Goal: Ask a question: Seek information or help from site administrators or community

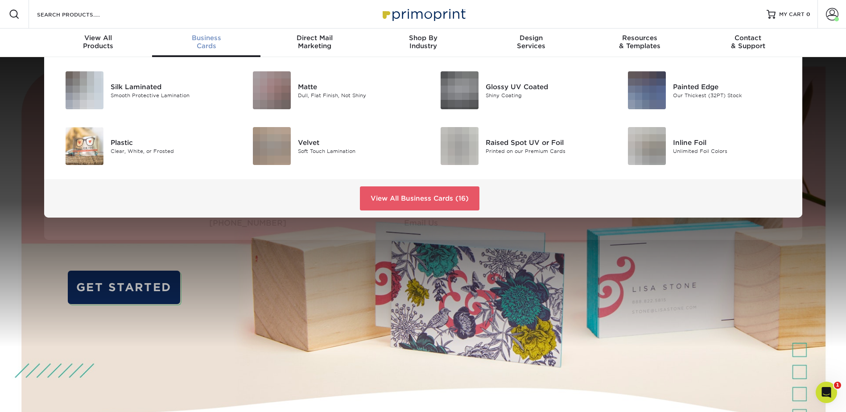
click at [200, 41] on span "Business" at bounding box center [206, 38] width 108 height 8
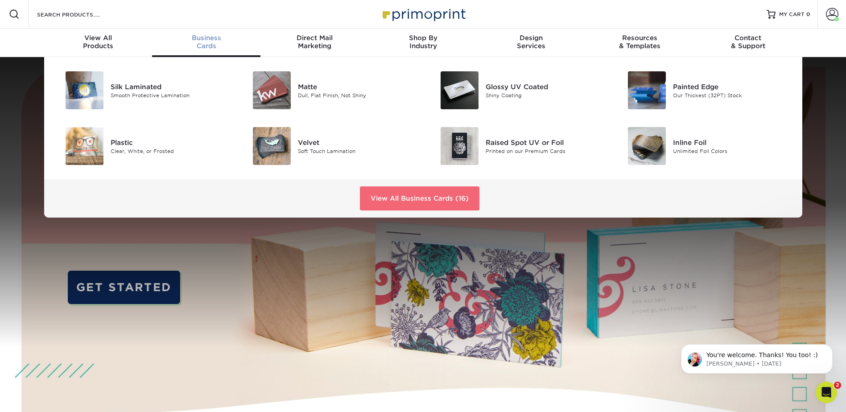
click at [406, 196] on link "View All Business Cards (16)" at bounding box center [420, 199] width 120 height 24
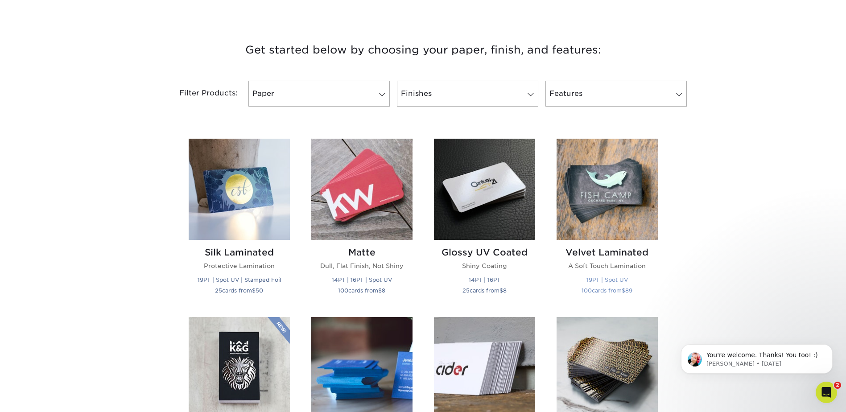
scroll to position [357, 0]
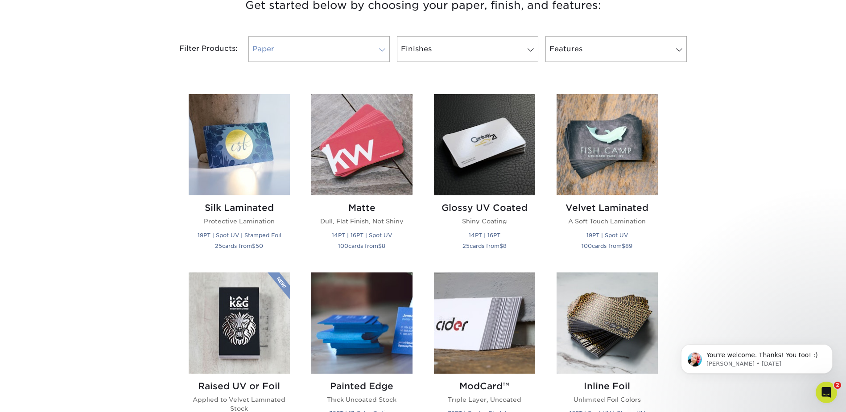
click at [385, 49] on span at bounding box center [382, 49] width 12 height 7
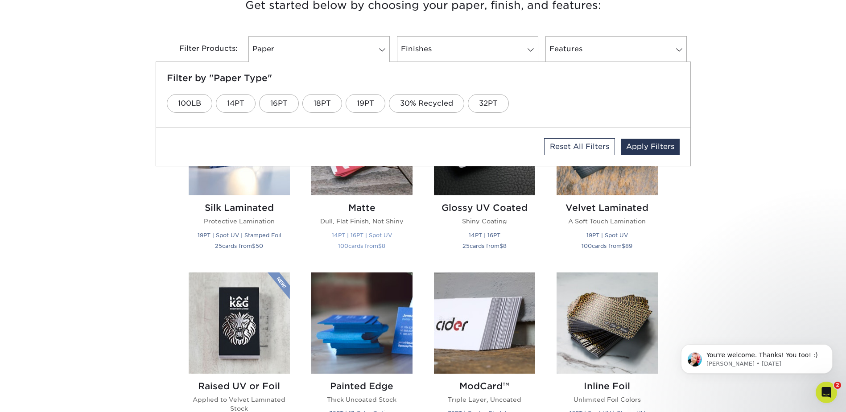
scroll to position [402, 0]
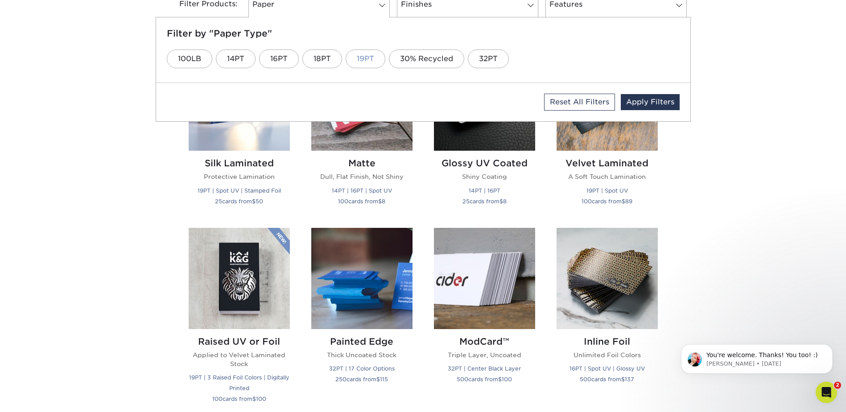
click at [372, 62] on link "19PT" at bounding box center [366, 59] width 40 height 19
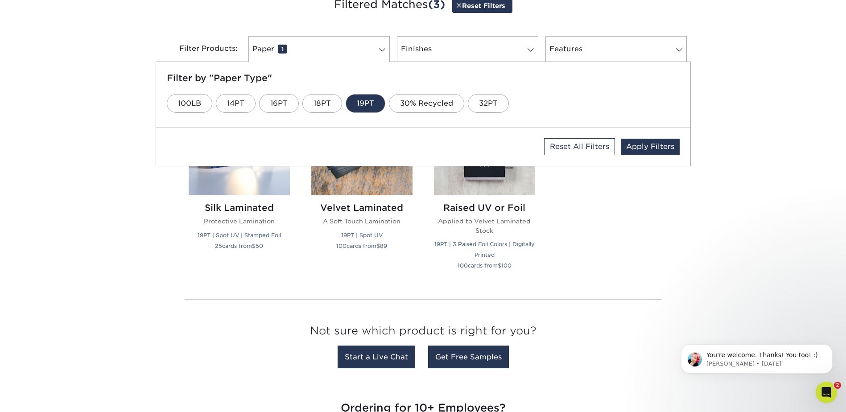
scroll to position [313, 0]
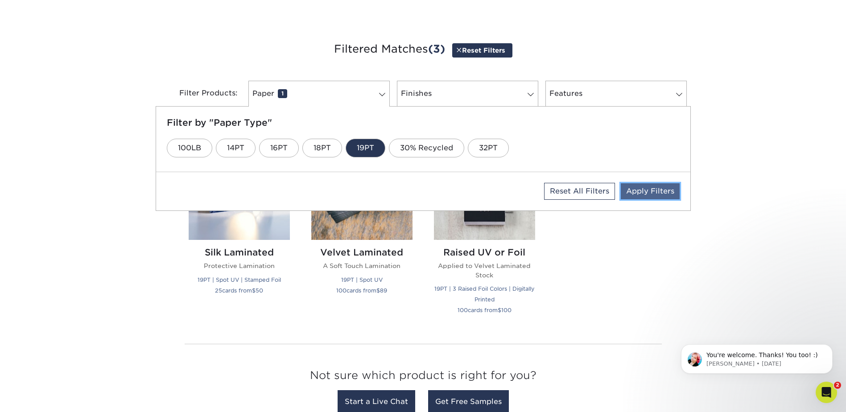
click at [640, 194] on link "Apply Filters" at bounding box center [650, 191] width 59 height 16
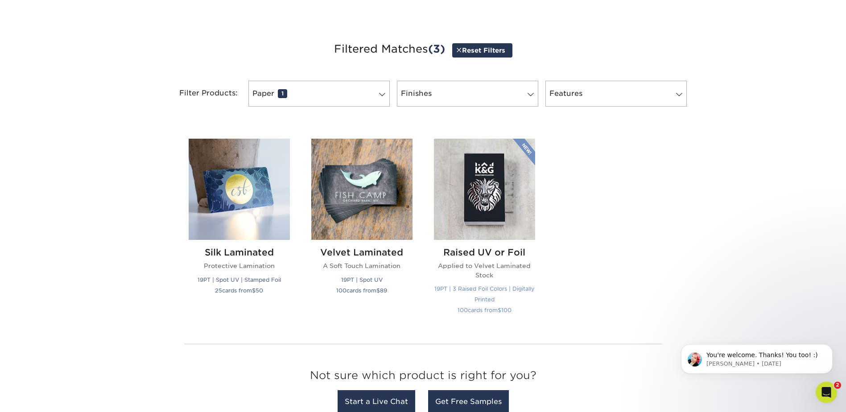
click at [501, 201] on img at bounding box center [484, 189] width 101 height 101
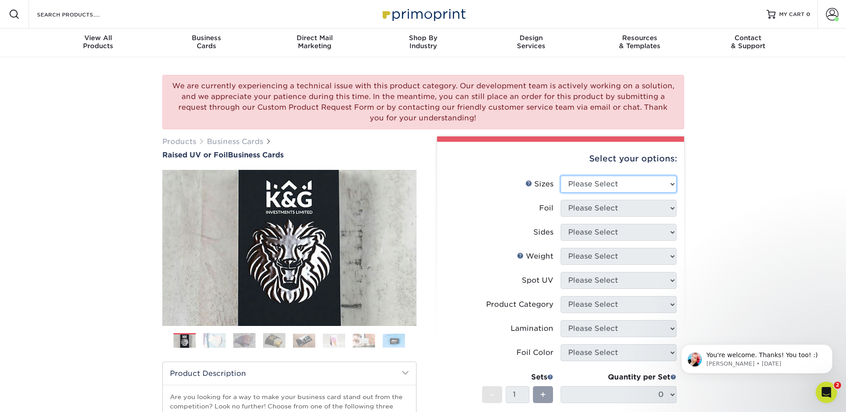
click at [674, 181] on select "Please Select 2" x 3.5" - Standard" at bounding box center [619, 184] width 116 height 17
select select "2.00x3.50"
click at [561, 176] on select "Please Select 2" x 3.5" - Standard" at bounding box center [619, 184] width 116 height 17
click at [669, 208] on select "Please Select No Yes" at bounding box center [619, 208] width 116 height 17
select select "1"
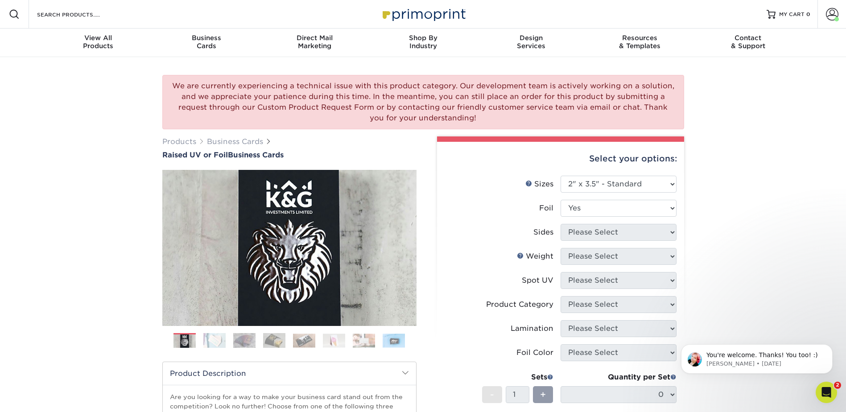
click at [561, 200] on select "Please Select No Yes" at bounding box center [619, 208] width 116 height 17
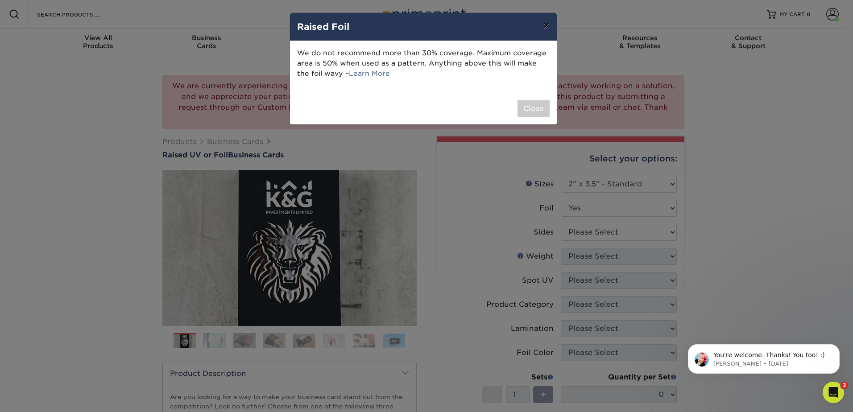
click at [546, 26] on button "×" at bounding box center [546, 25] width 21 height 25
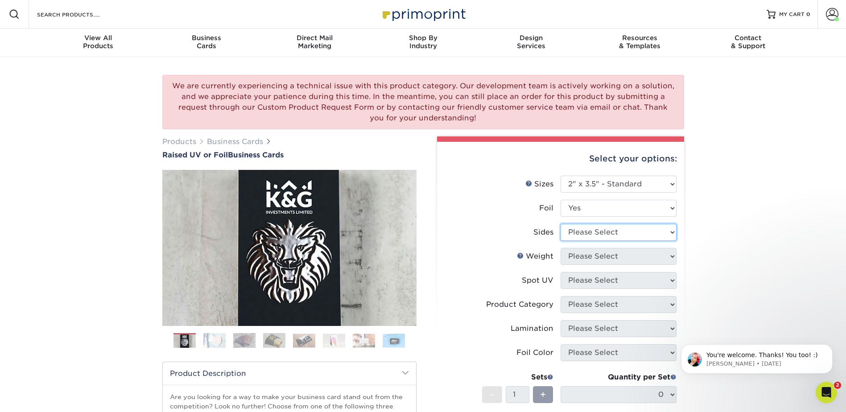
click at [673, 233] on select "Please Select Print Both Sides - Foil Both Sides Print Both Sides - Foil Front …" at bounding box center [619, 232] width 116 height 17
select select "34527644-b4fd-4ffb-9092-1318eefcd9d9"
click at [561, 224] on select "Please Select Print Both Sides - Foil Both Sides Print Both Sides - Foil Front …" at bounding box center [619, 232] width 116 height 17
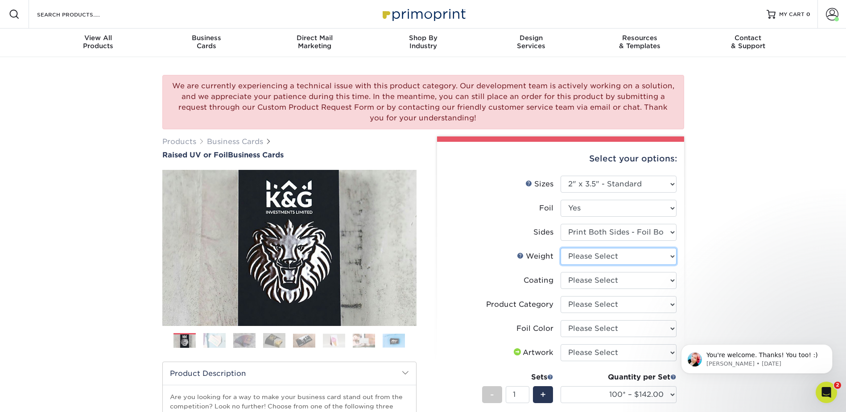
click at [675, 256] on select "Please Select 16PT" at bounding box center [619, 256] width 116 height 17
click at [724, 248] on div "We are currently experiencing a technical issue with this product category. Our…" at bounding box center [423, 345] width 846 height 577
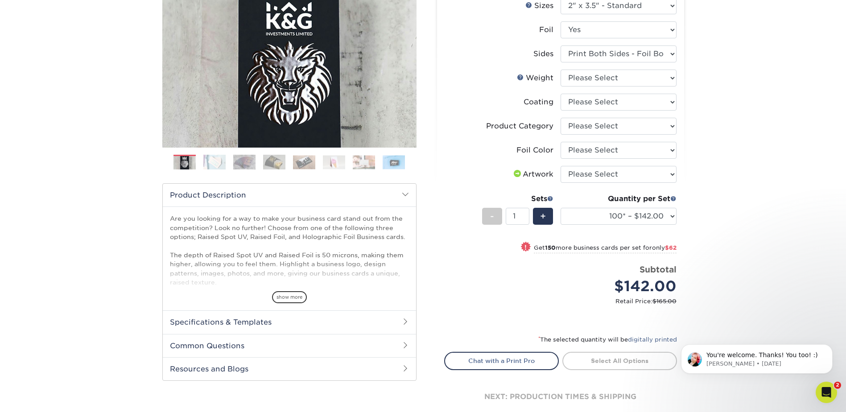
scroll to position [223, 0]
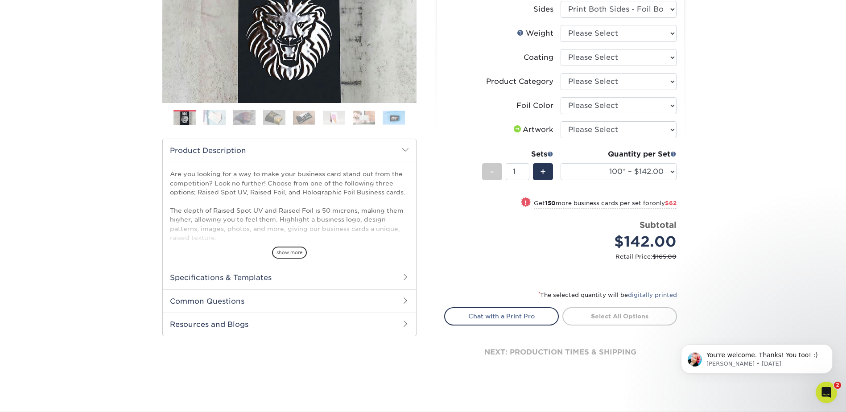
click at [278, 124] on img at bounding box center [274, 118] width 22 height 16
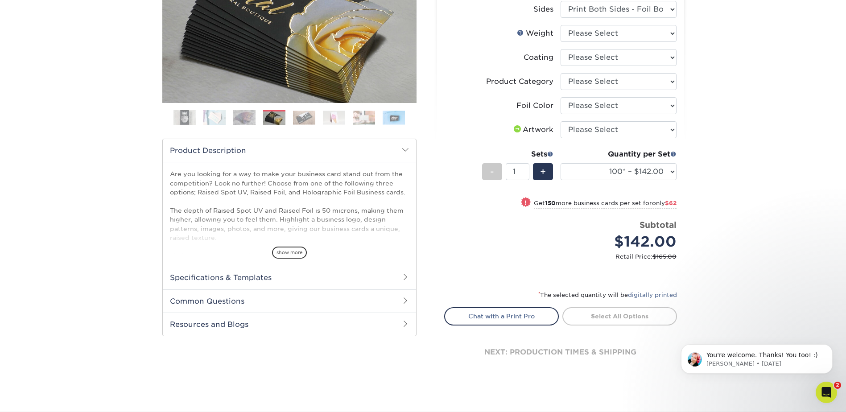
click at [310, 127] on ol at bounding box center [289, 120] width 254 height 21
click at [302, 110] on div "Previous" at bounding box center [289, 39] width 254 height 185
click at [343, 116] on img at bounding box center [334, 118] width 22 height 14
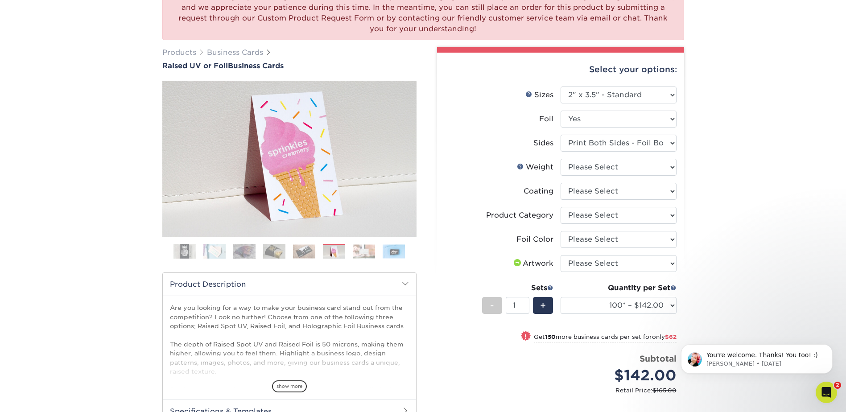
scroll to position [0, 0]
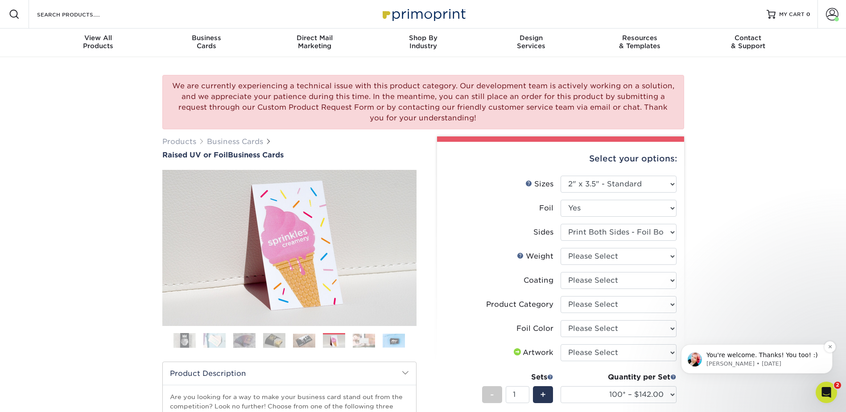
click at [767, 355] on p "You're welcome. Thanks! You too! :)" at bounding box center [764, 355] width 115 height 9
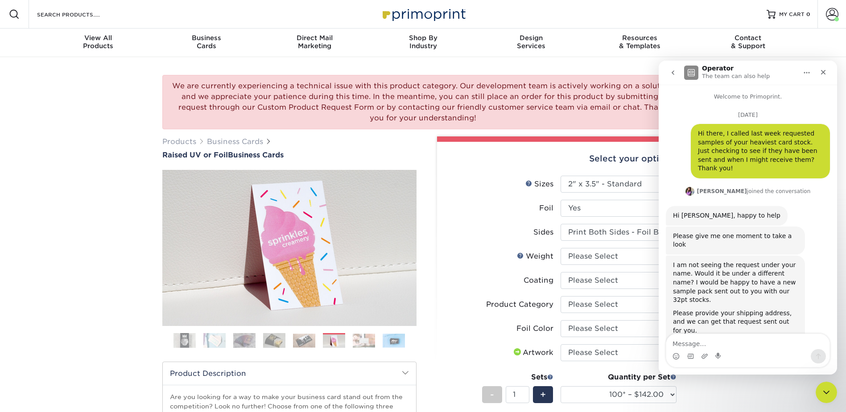
scroll to position [39, 0]
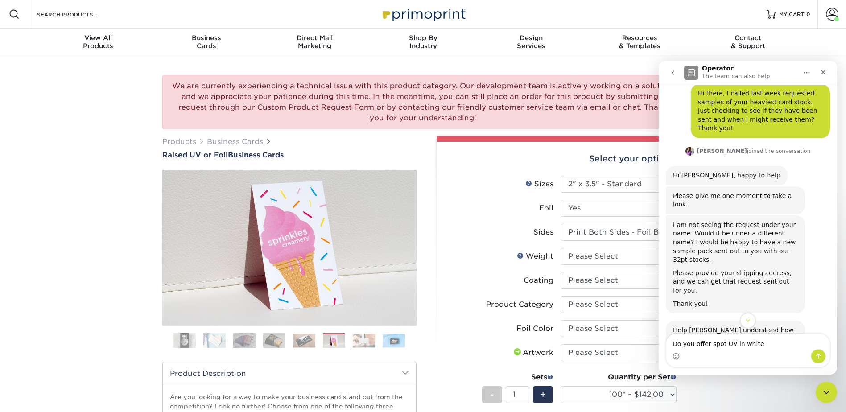
type textarea "Do you offer spot UV in white?"
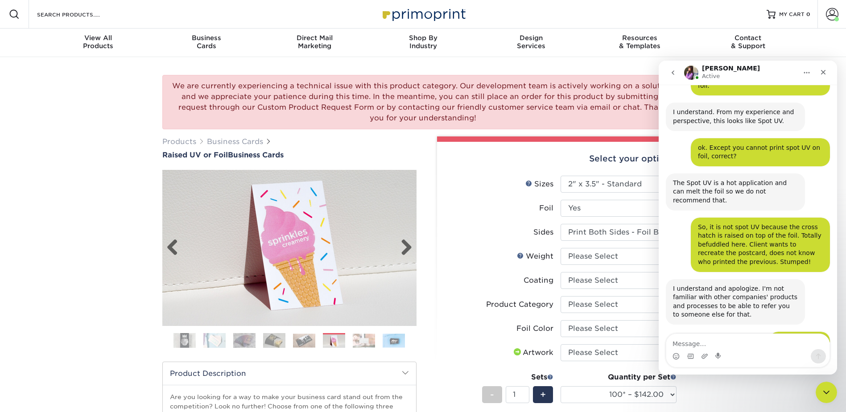
scroll to position [2265, 0]
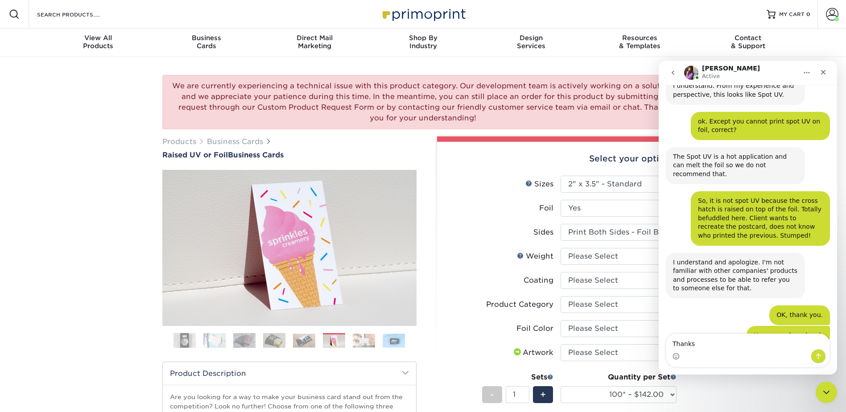
type textarea "Thanks."
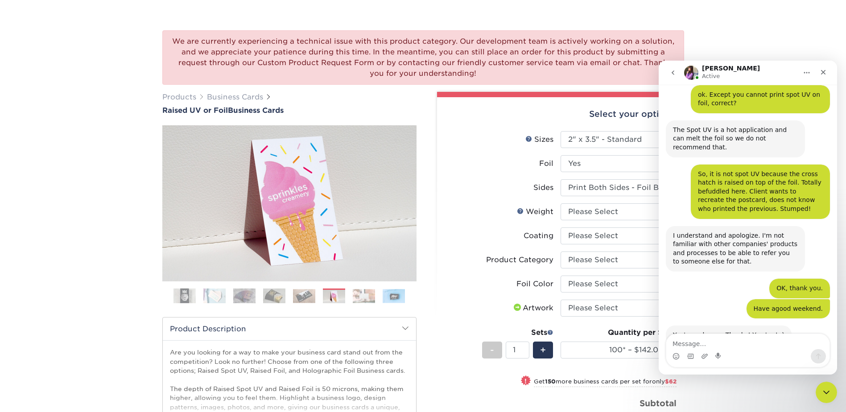
scroll to position [89, 0]
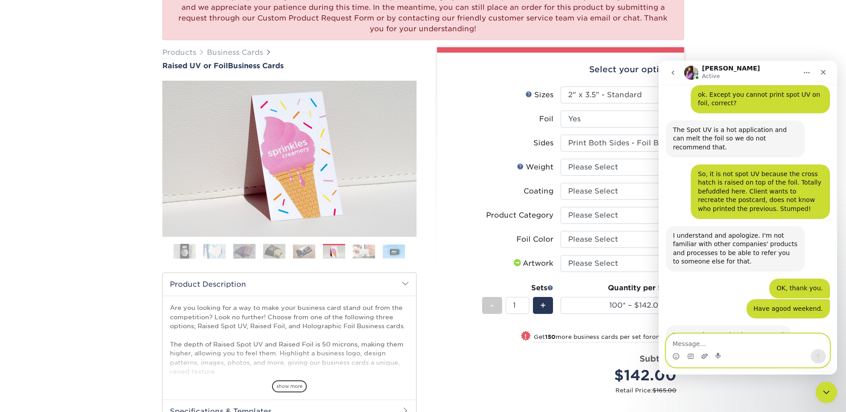
click at [706, 356] on icon "Upload attachment" at bounding box center [704, 356] width 7 height 7
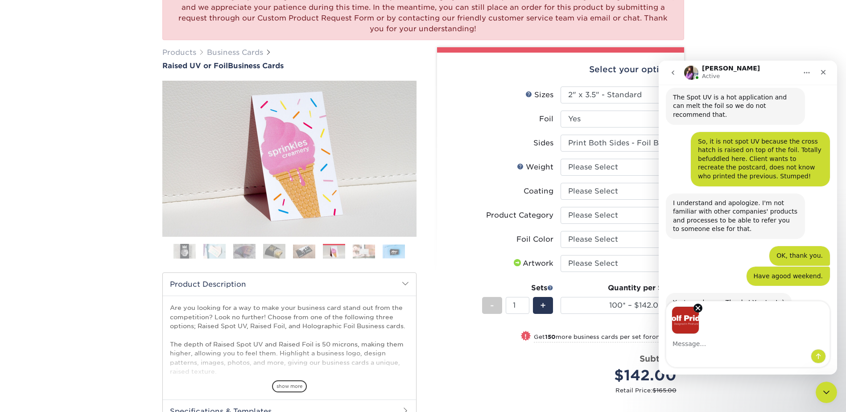
scroll to position [2343, 0]
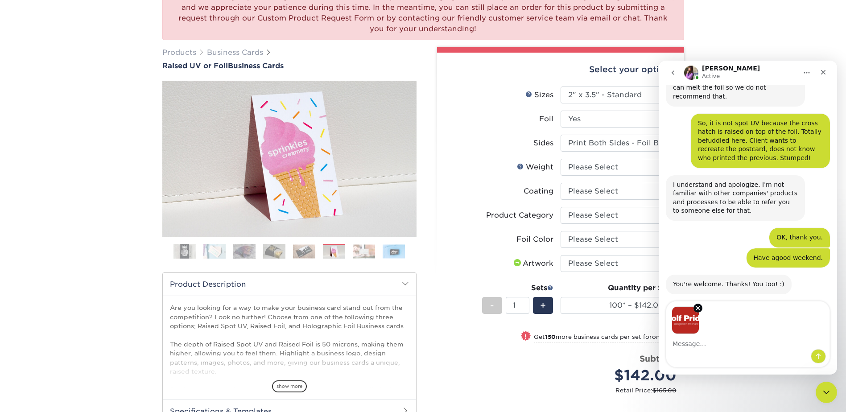
click at [717, 324] on div "Image previews" at bounding box center [748, 318] width 163 height 33
click at [822, 357] on button "Send a message…" at bounding box center [818, 356] width 15 height 14
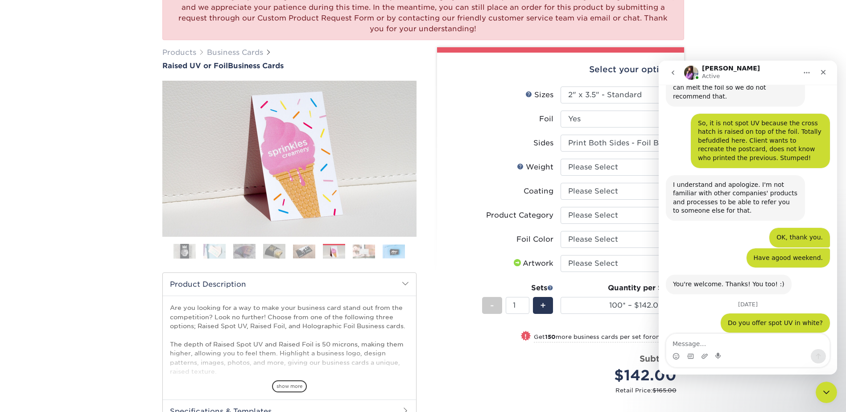
scroll to position [2396, 0]
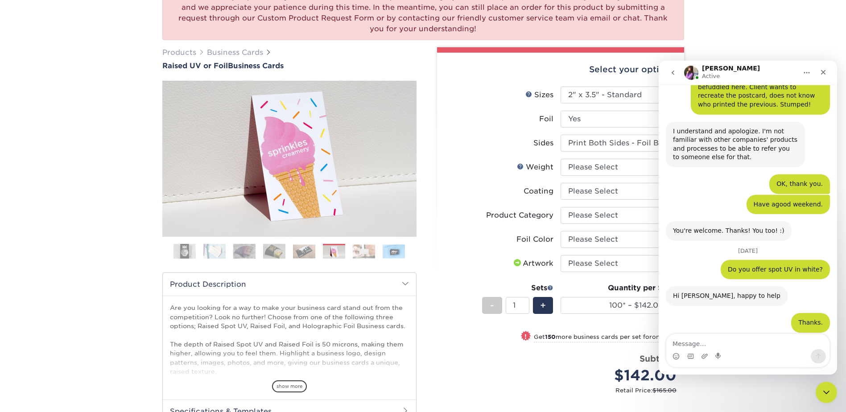
click at [719, 361] on div "Intercom messenger" at bounding box center [719, 356] width 7 height 14
click at [725, 344] on textarea "Message…" at bounding box center [748, 341] width 163 height 15
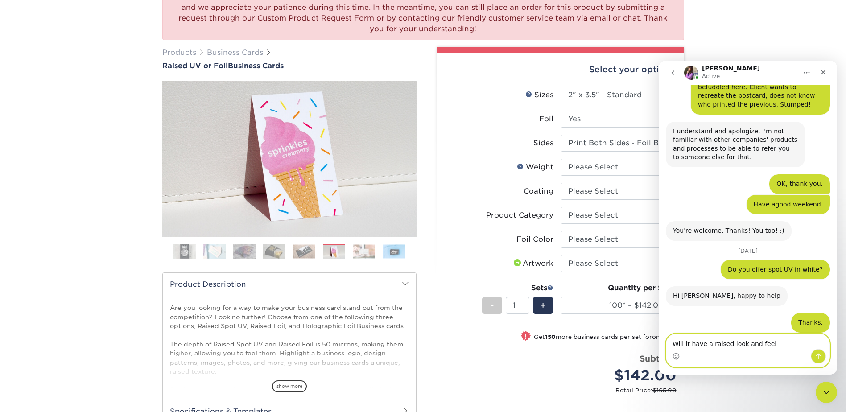
type textarea "Will it have a raised look and feel?"
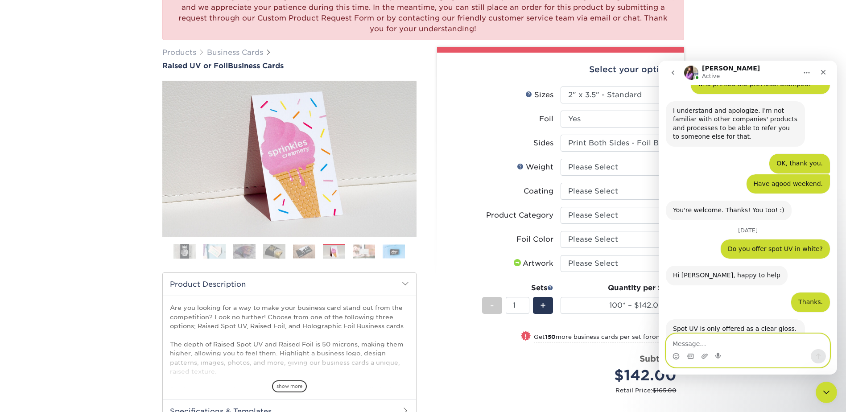
scroll to position [2452, 0]
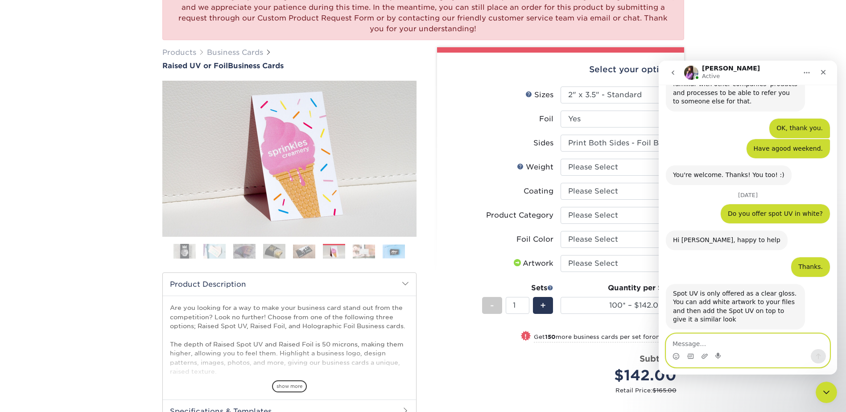
click at [739, 341] on textarea "Message…" at bounding box center [748, 341] width 163 height 15
type textarea "In any color?"
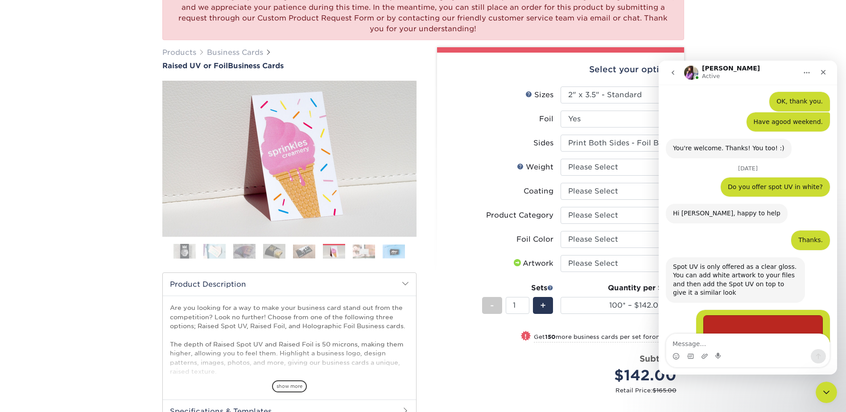
drag, startPoint x: 742, startPoint y: 345, endPoint x: 760, endPoint y: 332, distance: 22.7
click at [742, 344] on textarea "Message…" at bounding box center [748, 341] width 163 height 15
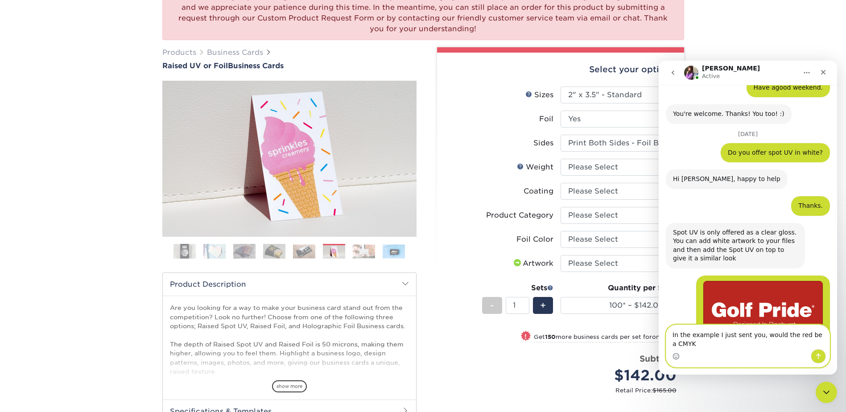
scroll to position [2522, 0]
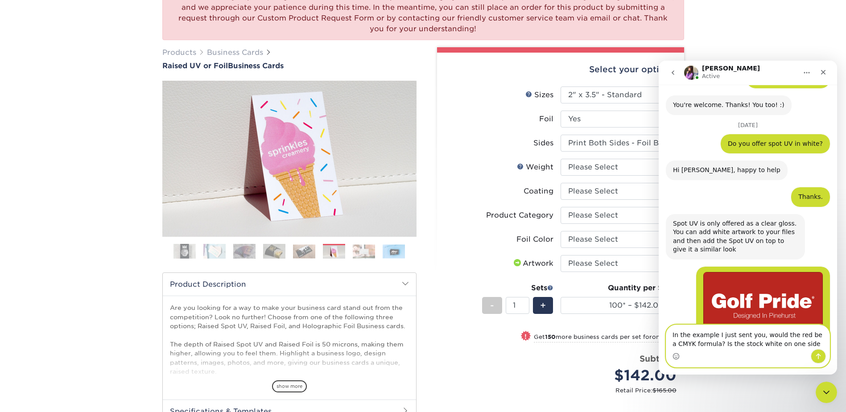
type textarea "In the example I just sent you, would the red be a CMYK formula? Is the stock w…"
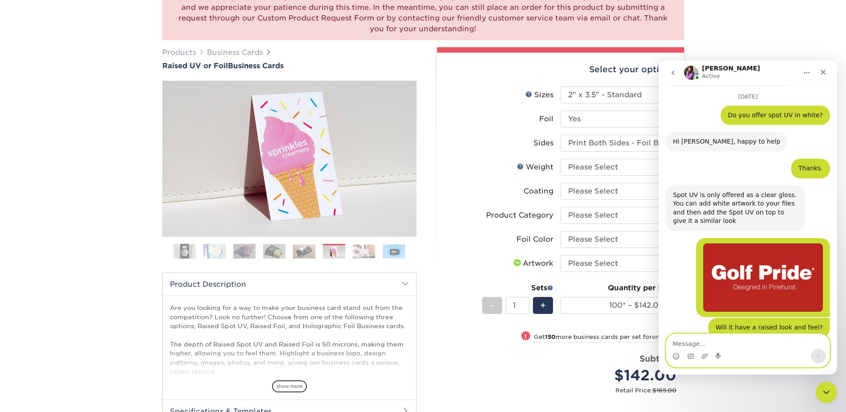
scroll to position [2663, 0]
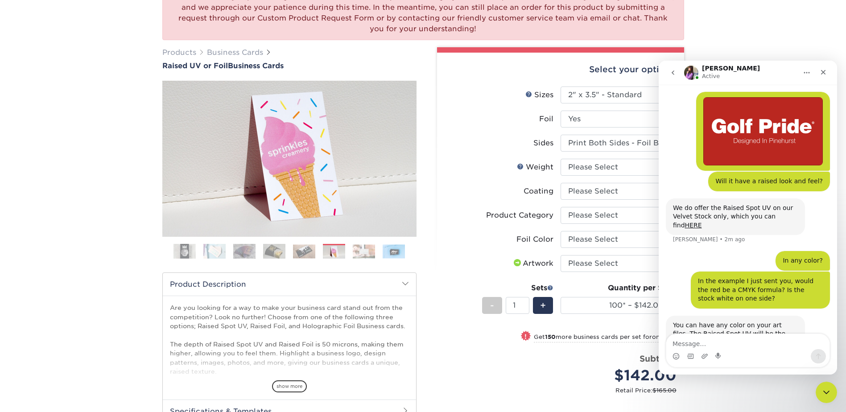
click at [732, 369] on img "Erica says…" at bounding box center [733, 409] width 120 height 80
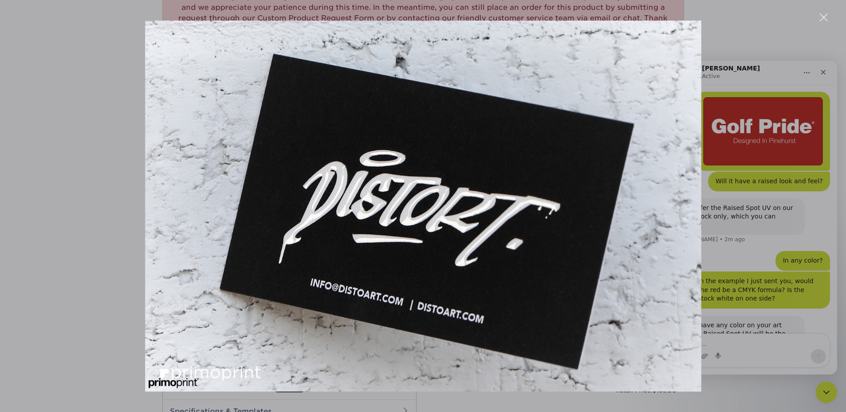
click at [823, 12] on div "Intercom messenger" at bounding box center [423, 206] width 846 height 412
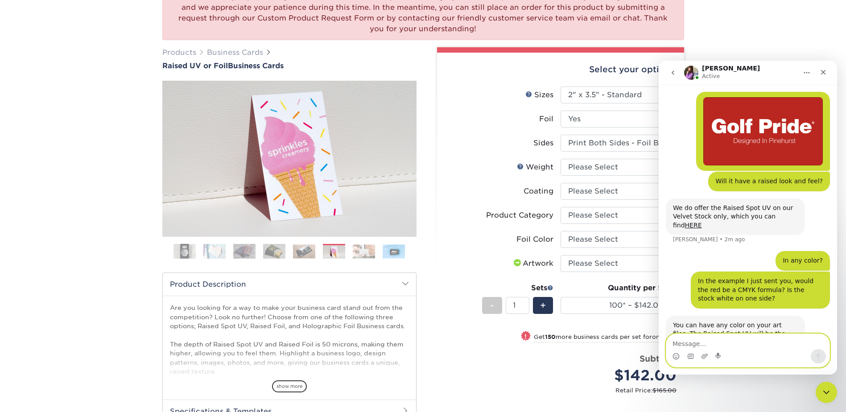
click at [702, 346] on textarea "Message…" at bounding box center [748, 341] width 163 height 15
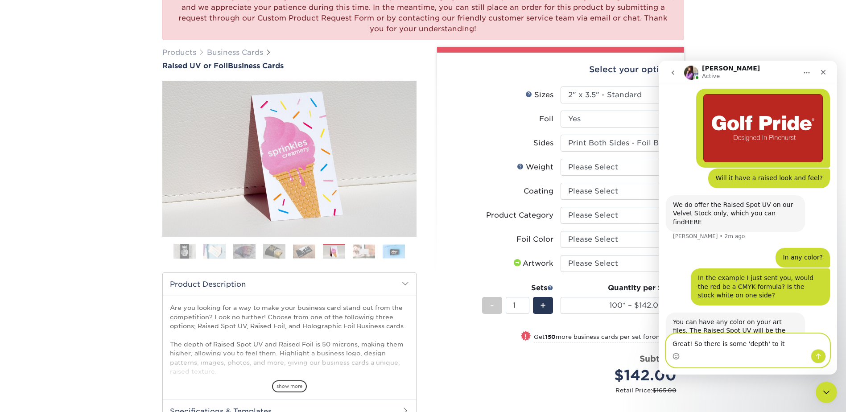
type textarea "Great! So there is some 'depth' to it."
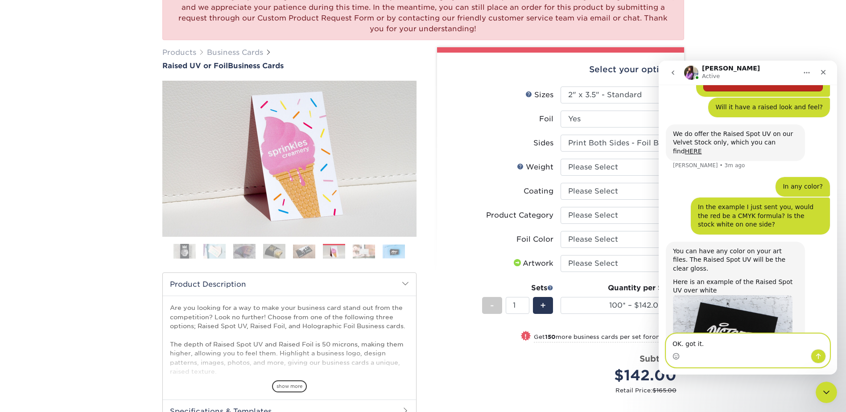
scroll to position [2805, 0]
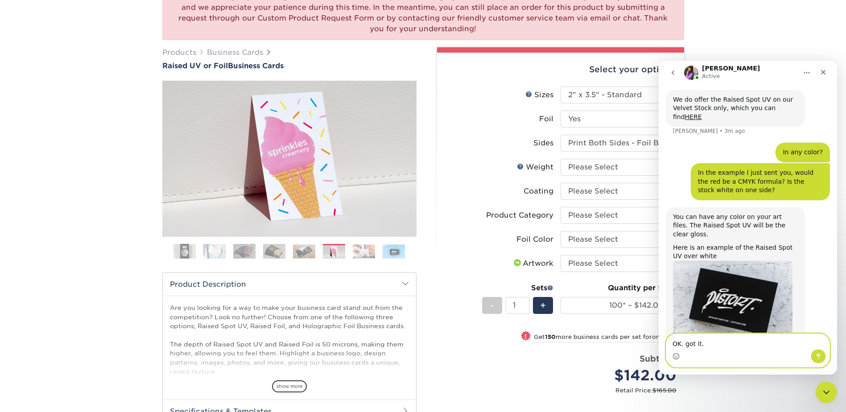
type textarea "OK. got it."
click at [816, 353] on button "Send a message…" at bounding box center [818, 356] width 15 height 14
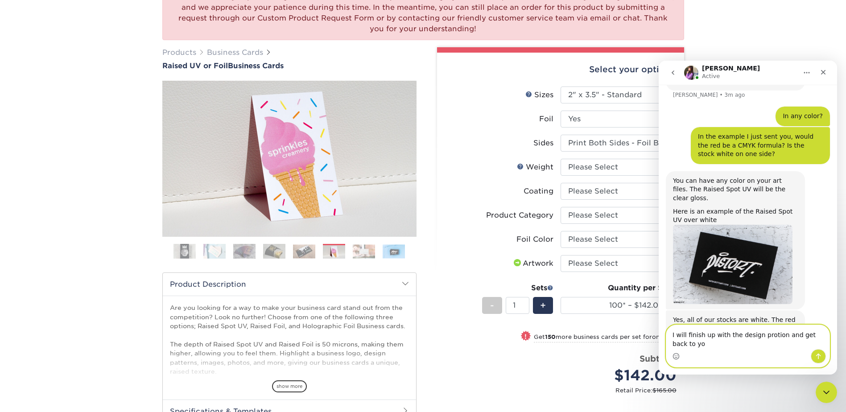
scroll to position [2850, 0]
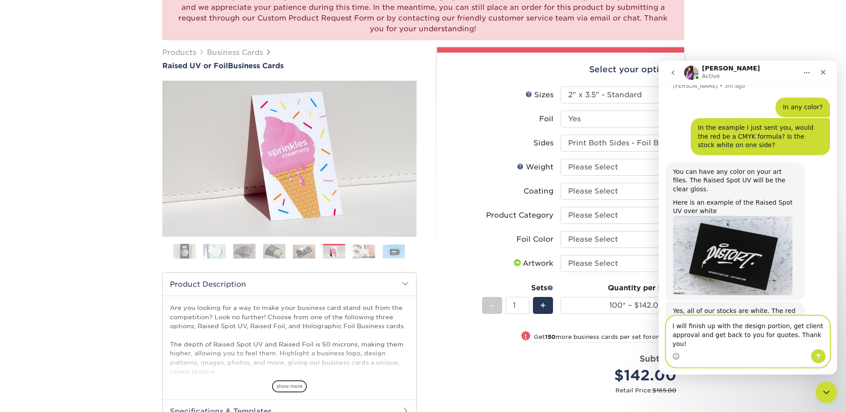
click at [671, 331] on textarea "I will finish up with the design portion, get client approval and get back to y…" at bounding box center [748, 332] width 163 height 33
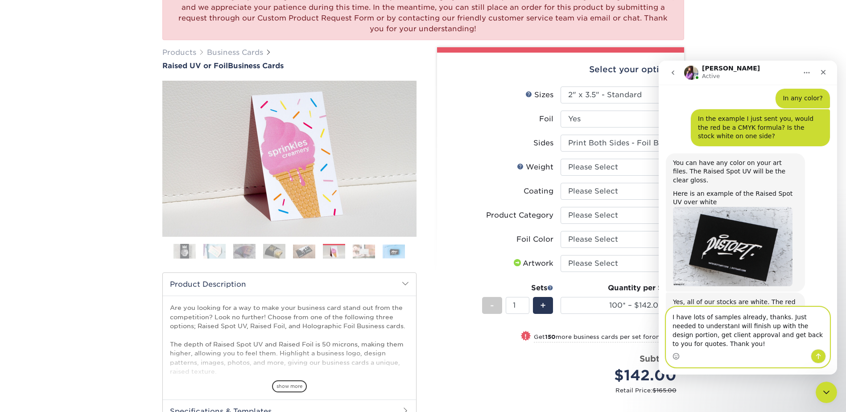
scroll to position [2868, 0]
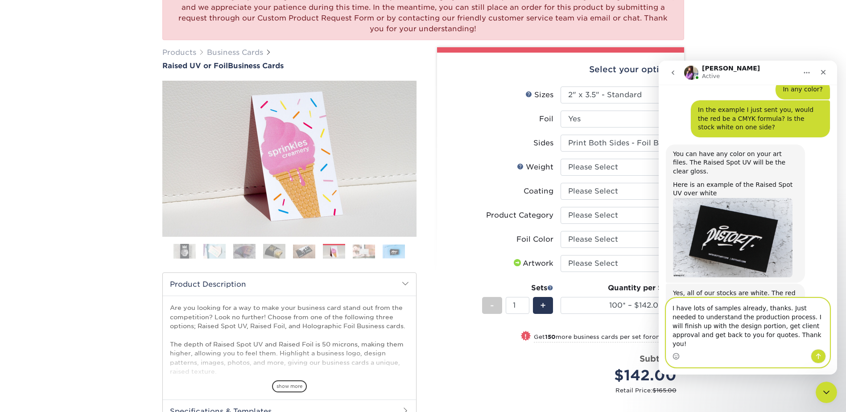
click at [710, 318] on textarea "I have lots of samples already, thanks. Just needed to understand the productio…" at bounding box center [748, 324] width 163 height 51
type textarea "I have lots of your samples already, thanks. Just needed to understand the prod…"
click at [816, 357] on icon "Send a message…" at bounding box center [818, 356] width 7 height 7
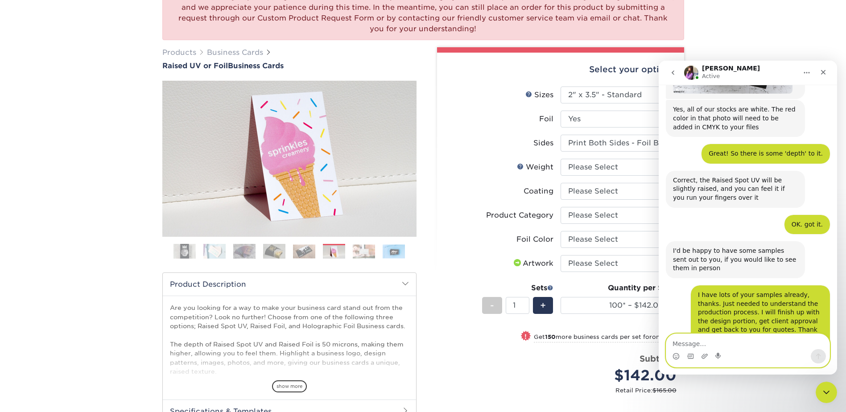
scroll to position [3071, 0]
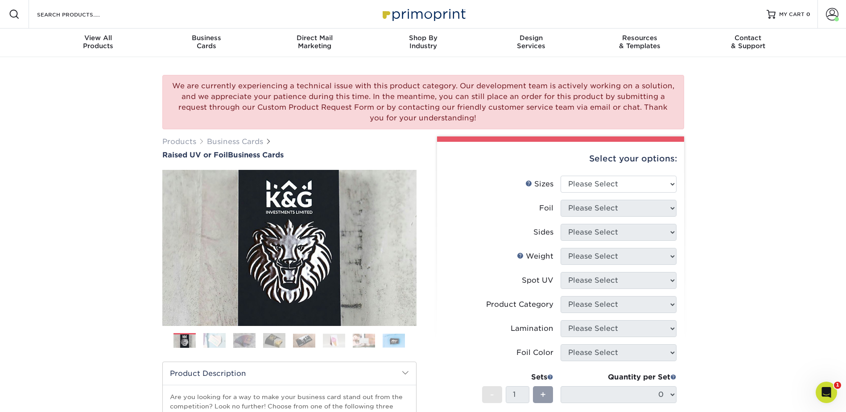
click at [216, 337] on img at bounding box center [214, 341] width 22 height 16
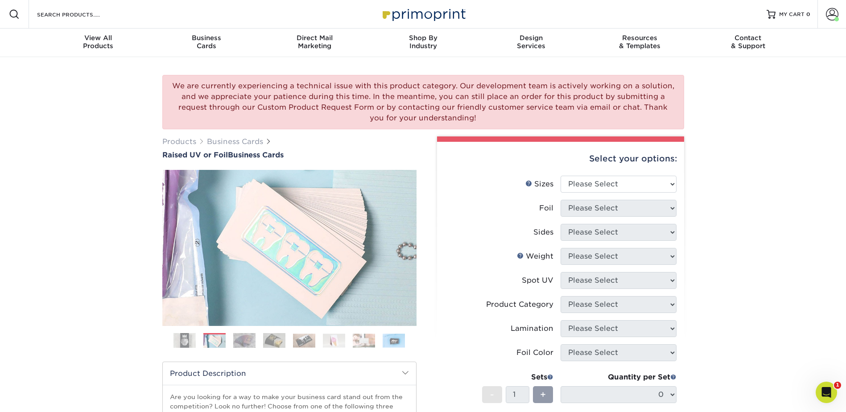
click at [247, 337] on img at bounding box center [244, 341] width 22 height 16
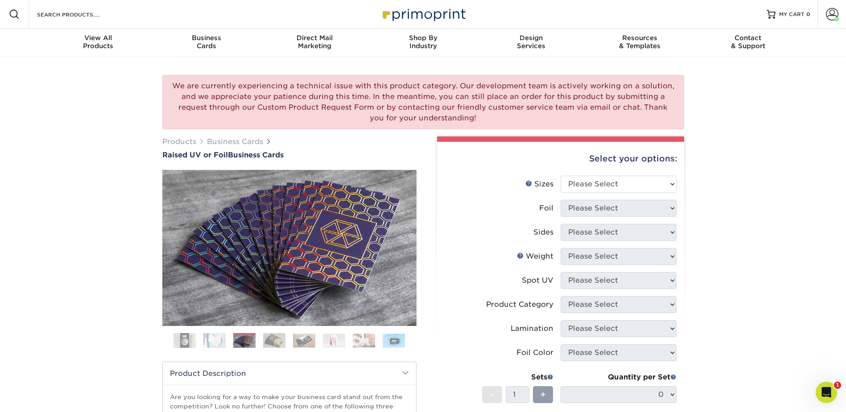
click at [269, 339] on img at bounding box center [274, 341] width 22 height 16
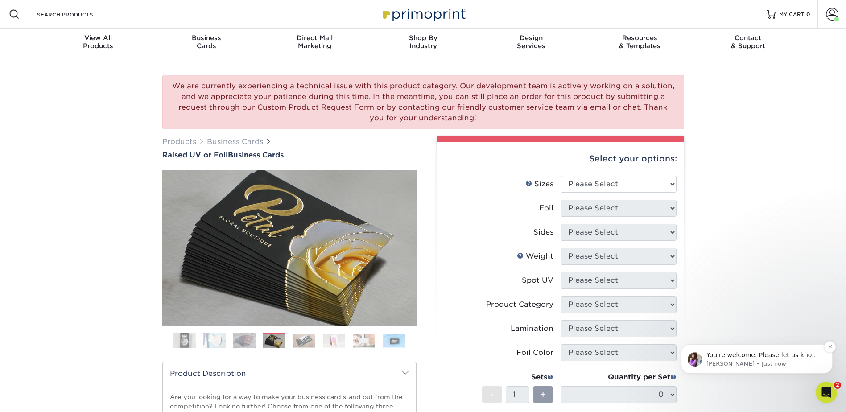
click at [804, 357] on p "You're welcome. Please let us know if you have any questions, and we are happy …" at bounding box center [764, 355] width 115 height 9
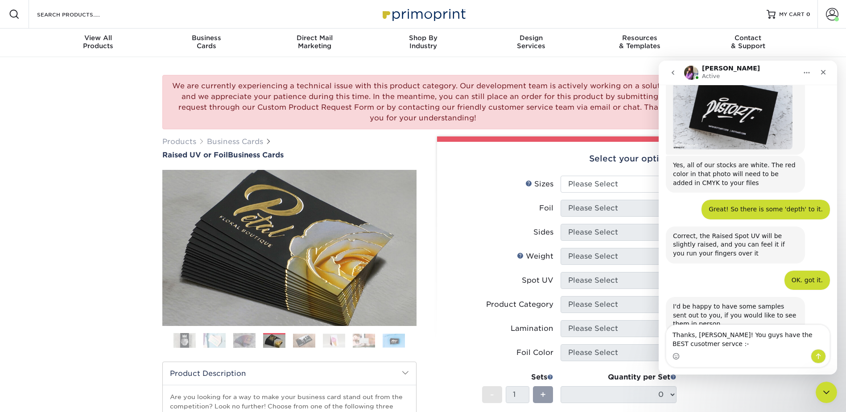
scroll to position [2996, 0]
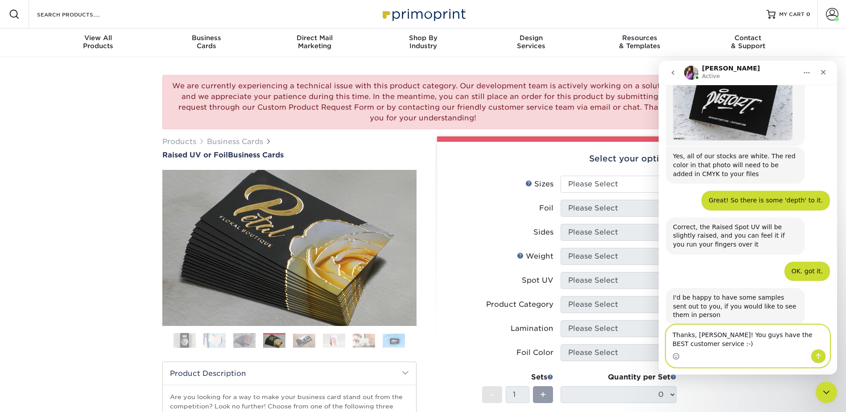
type textarea "Thanks, Erica! You guys have the BEST customer service :-)"
click at [822, 357] on button "Send a message…" at bounding box center [818, 356] width 15 height 14
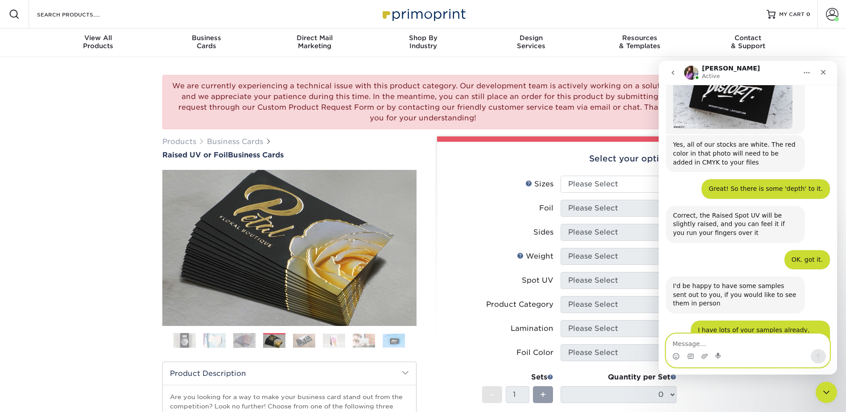
scroll to position [3009, 0]
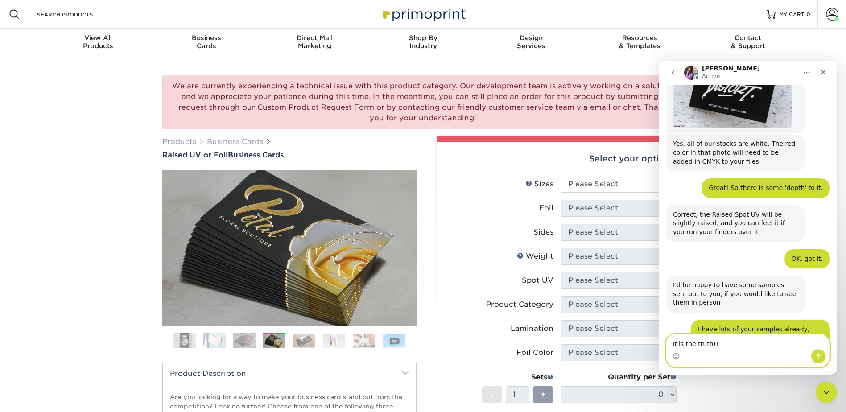
type textarea "It is the truth!!!"
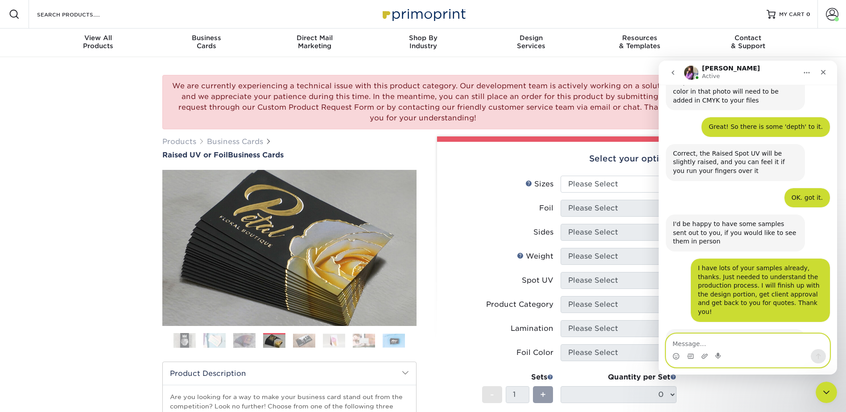
scroll to position [3062, 0]
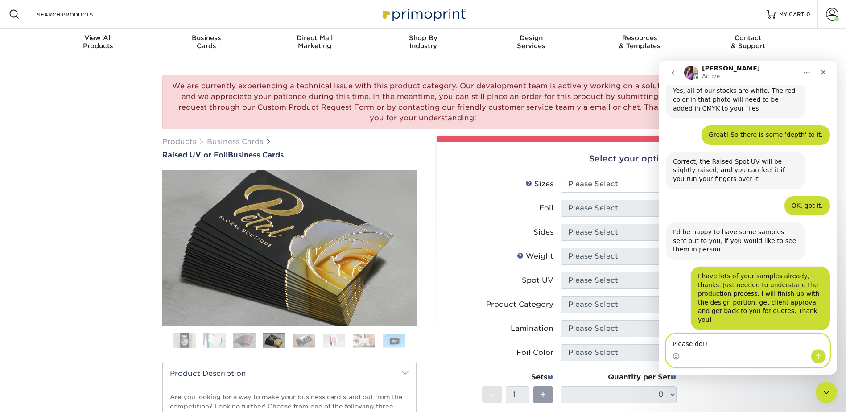
type textarea "Please do!!!"
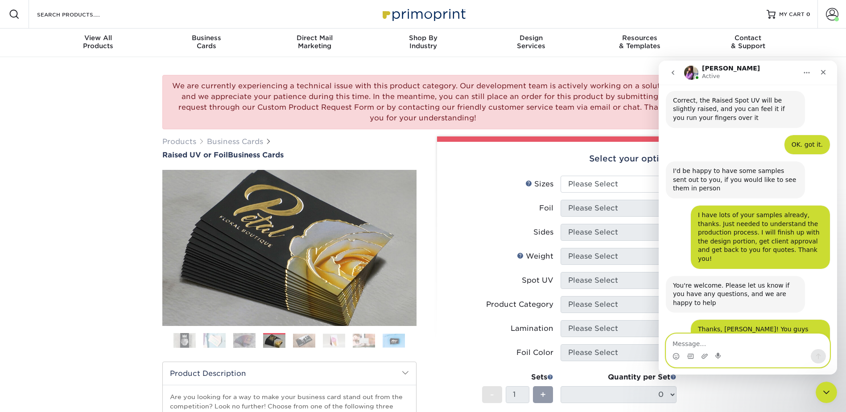
scroll to position [89, 0]
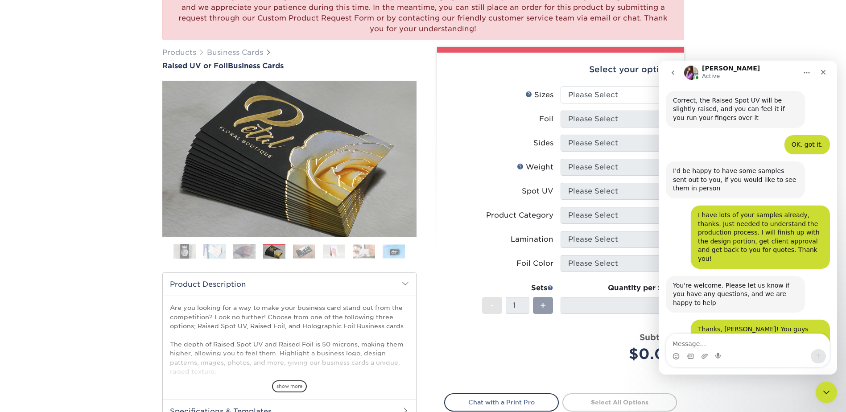
click at [287, 386] on span "show more" at bounding box center [289, 387] width 35 height 12
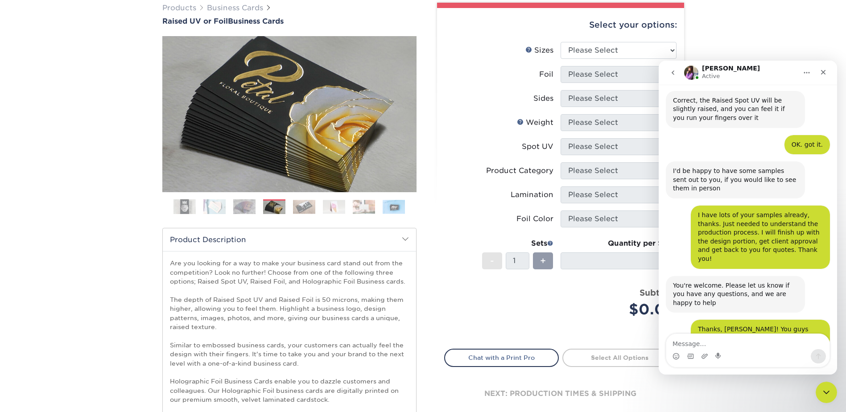
scroll to position [3133, 0]
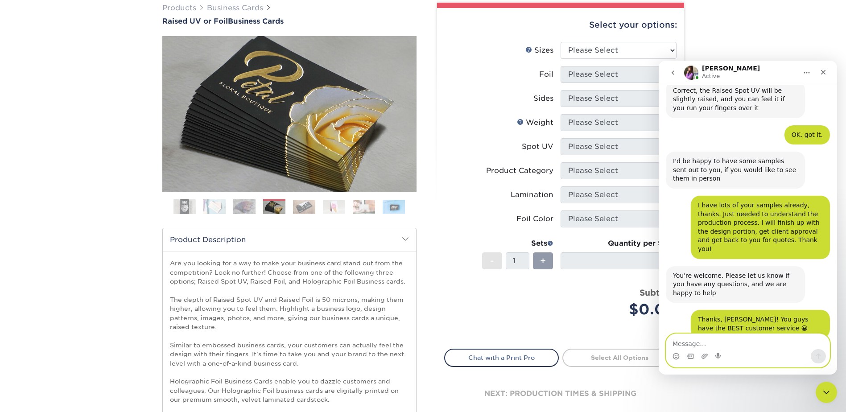
click at [727, 338] on textarea "Message…" at bounding box center [748, 341] width 163 height 15
click at [674, 355] on circle "Emoji picker" at bounding box center [676, 356] width 6 height 6
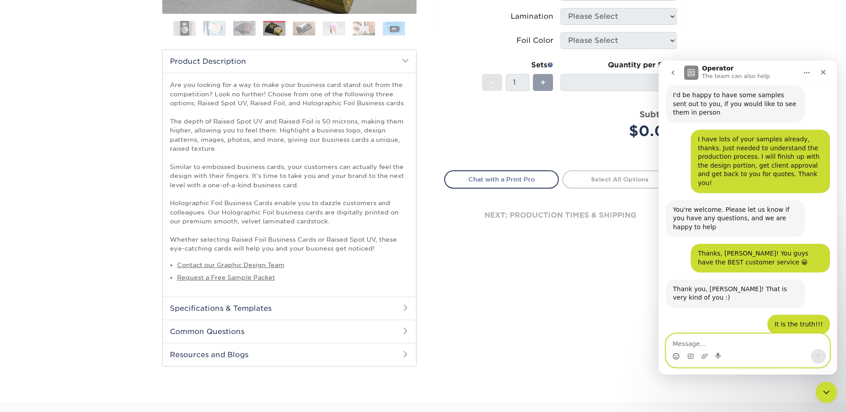
scroll to position [357, 0]
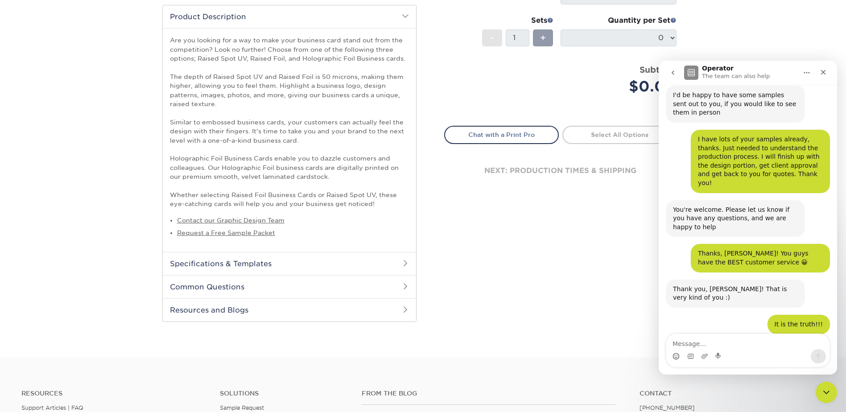
click at [249, 261] on h2 "Specifications & Templates" at bounding box center [289, 263] width 253 height 23
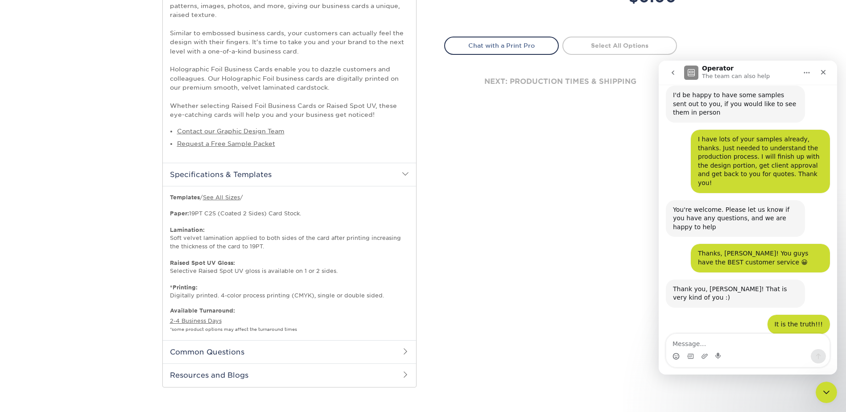
scroll to position [491, 0]
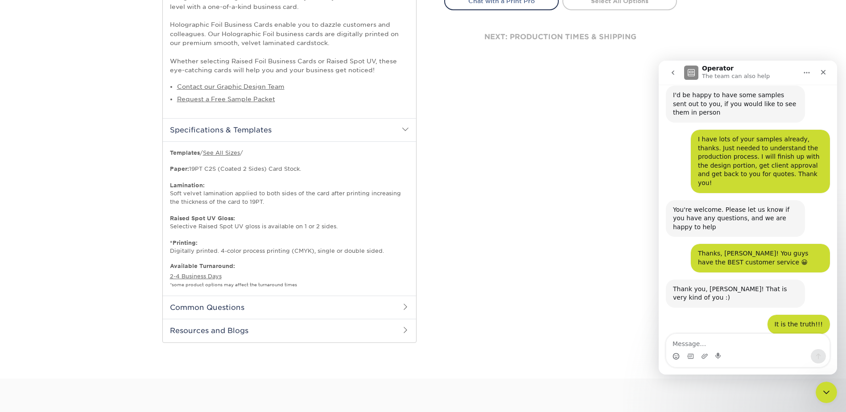
click at [237, 306] on h2 "Common Questions" at bounding box center [289, 307] width 253 height 23
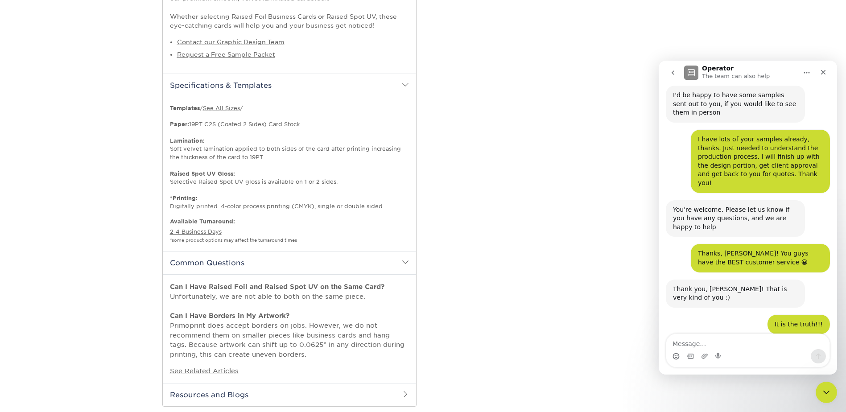
scroll to position [580, 0]
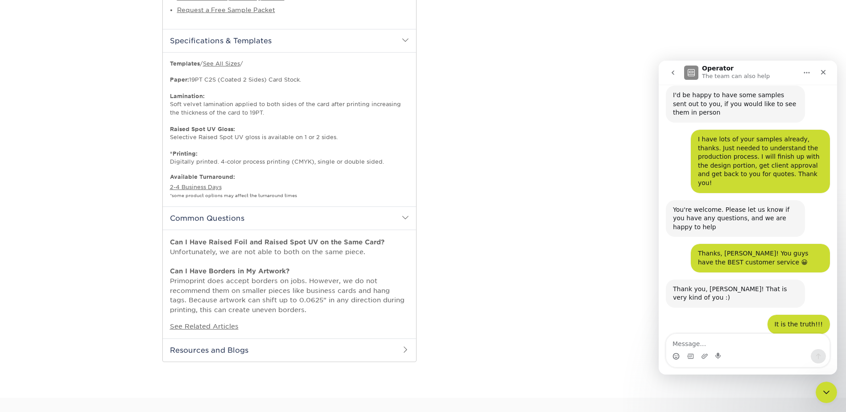
click at [196, 349] on h2 "Resources and Blogs" at bounding box center [289, 350] width 253 height 23
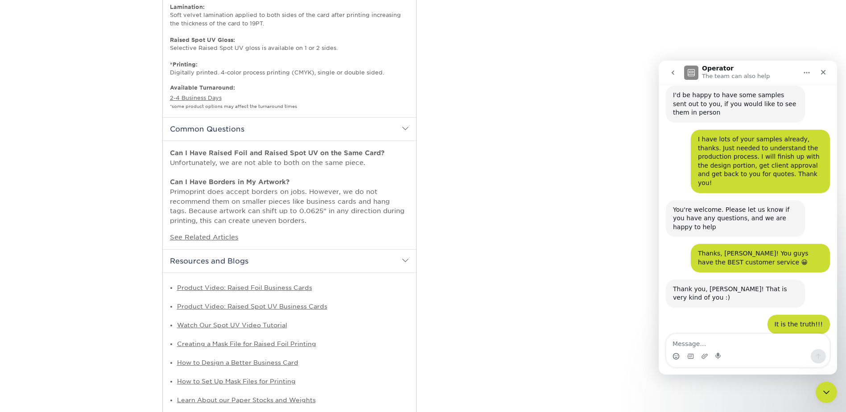
scroll to position [714, 0]
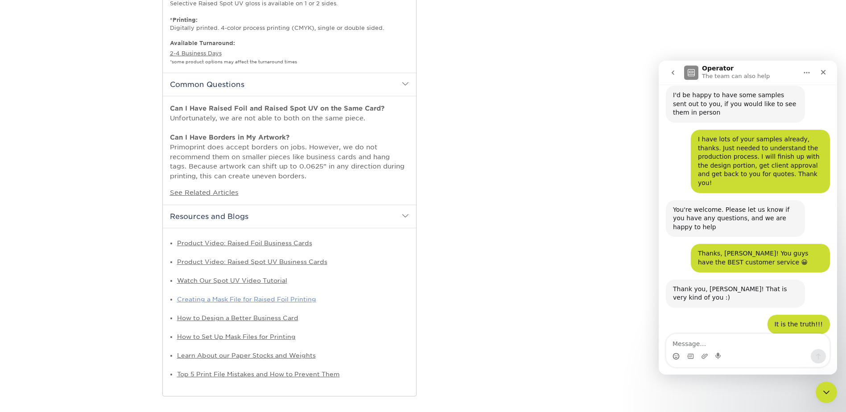
click at [253, 299] on link "Creating a Mask File for Raised Foil Printing" at bounding box center [246, 299] width 139 height 7
